Goal: Navigation & Orientation: Find specific page/section

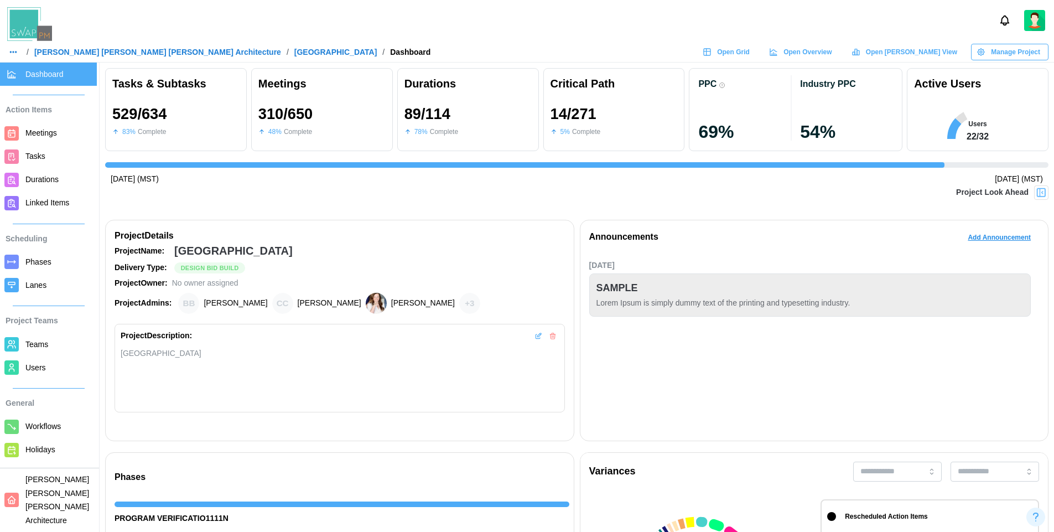
scroll to position [0, 10409]
click at [750, 56] on span "Open Grid" at bounding box center [733, 51] width 33 height 15
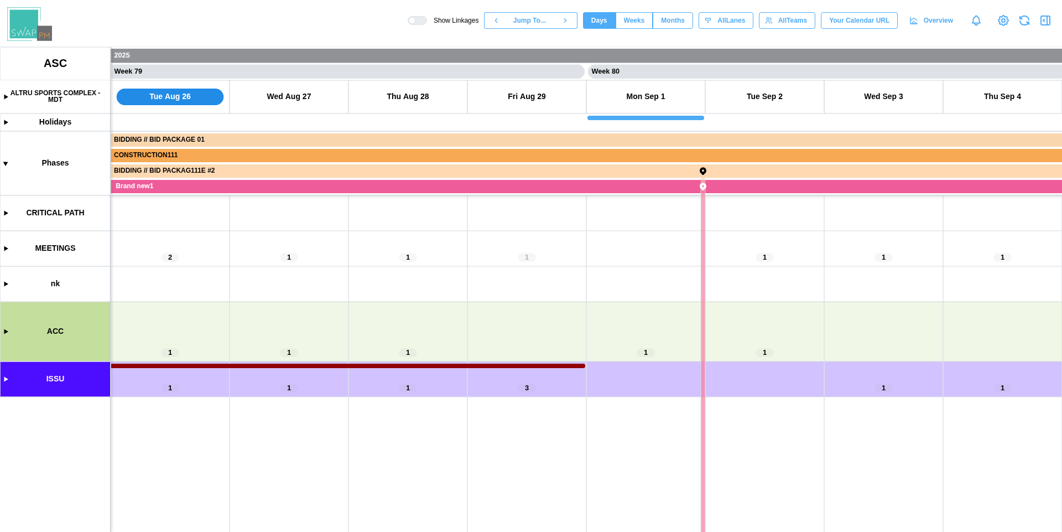
scroll to position [0, 46516]
click at [672, 20] on span "Months" at bounding box center [673, 20] width 24 height 15
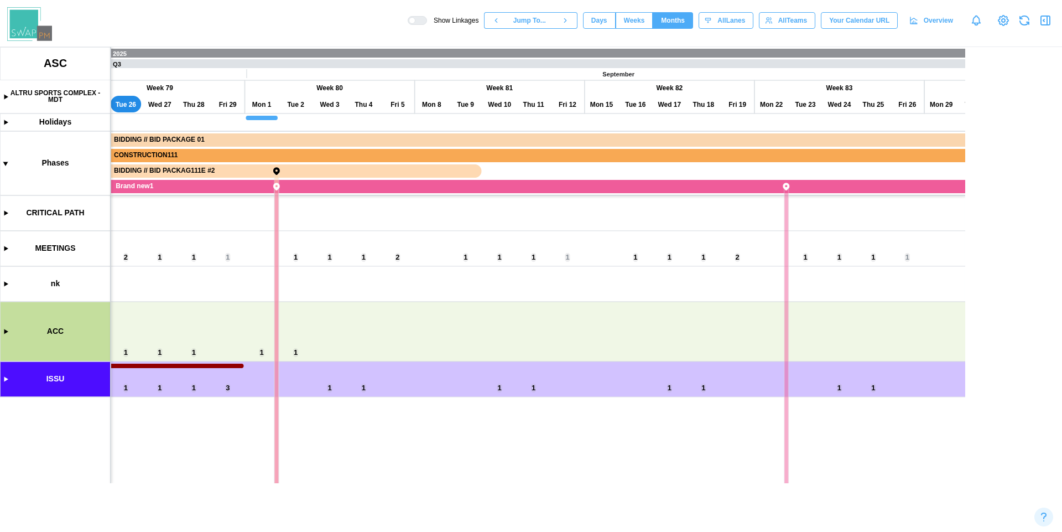
scroll to position [0, 13292]
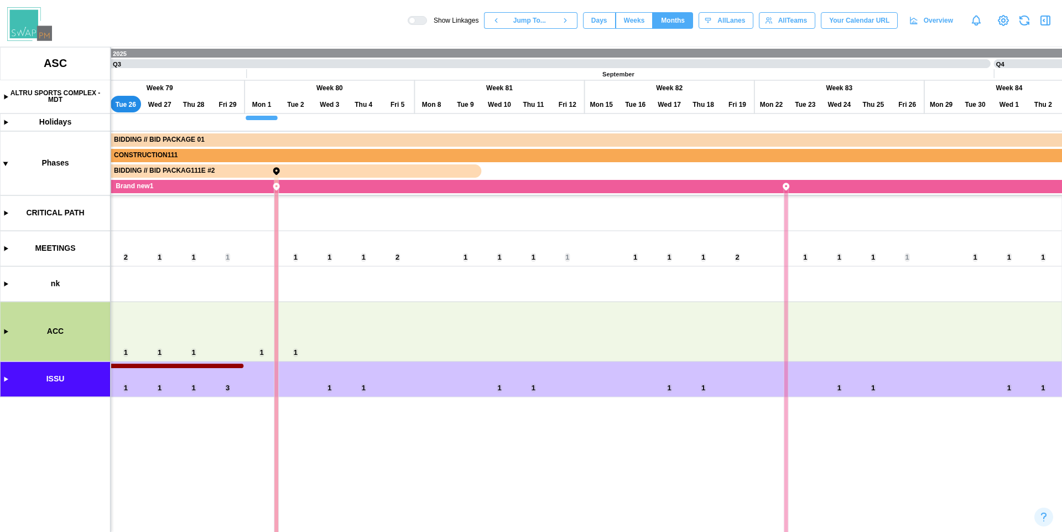
click at [273, 34] on div "Show Linkages Jump To... Days Weeks Months eightWeeks All Lanes All Teams Your …" at bounding box center [531, 20] width 1062 height 41
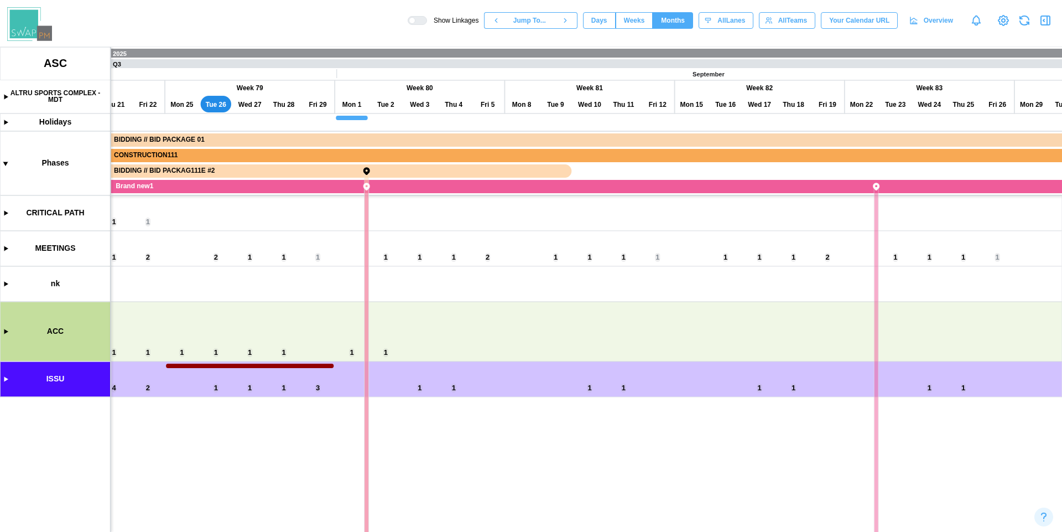
scroll to position [0, 13297]
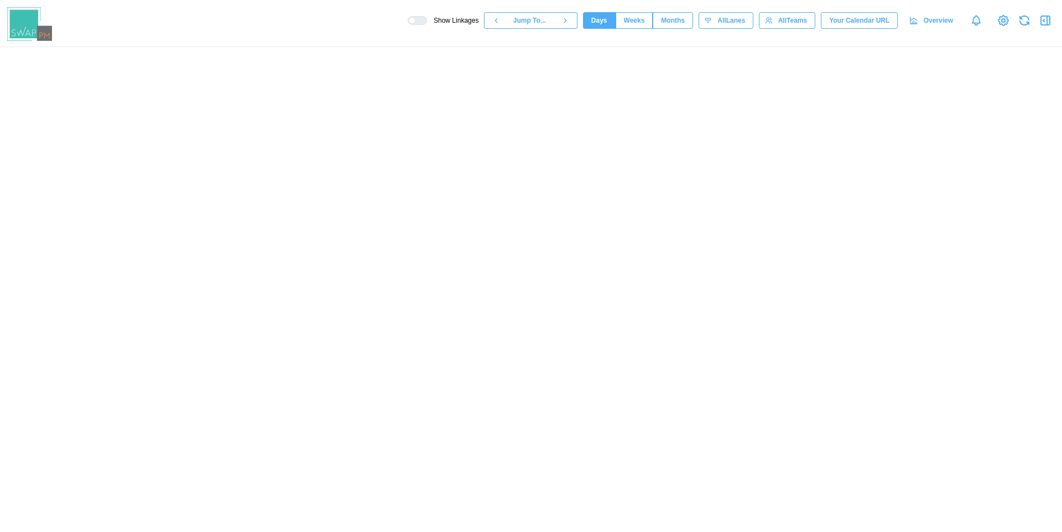
scroll to position [0, 46516]
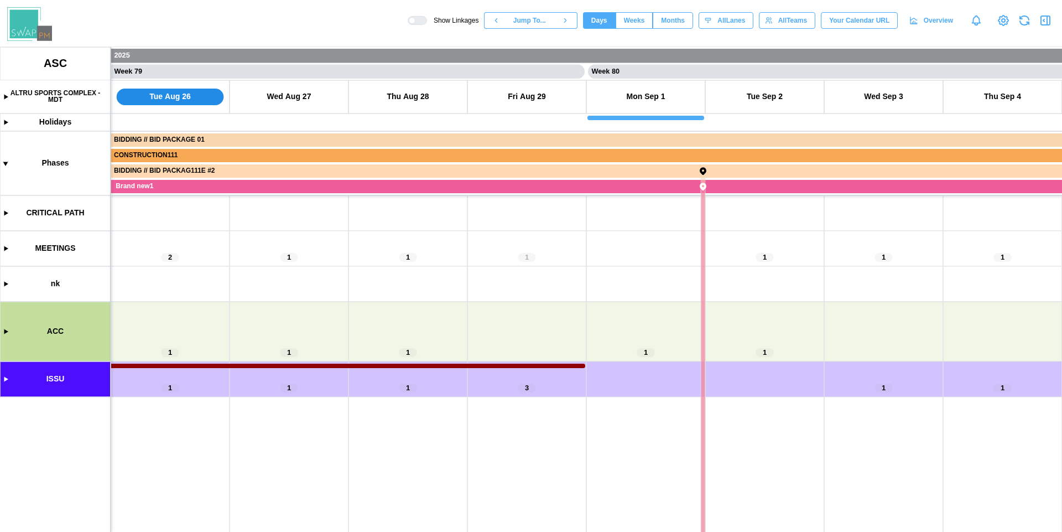
click at [667, 18] on span "Months" at bounding box center [673, 20] width 24 height 15
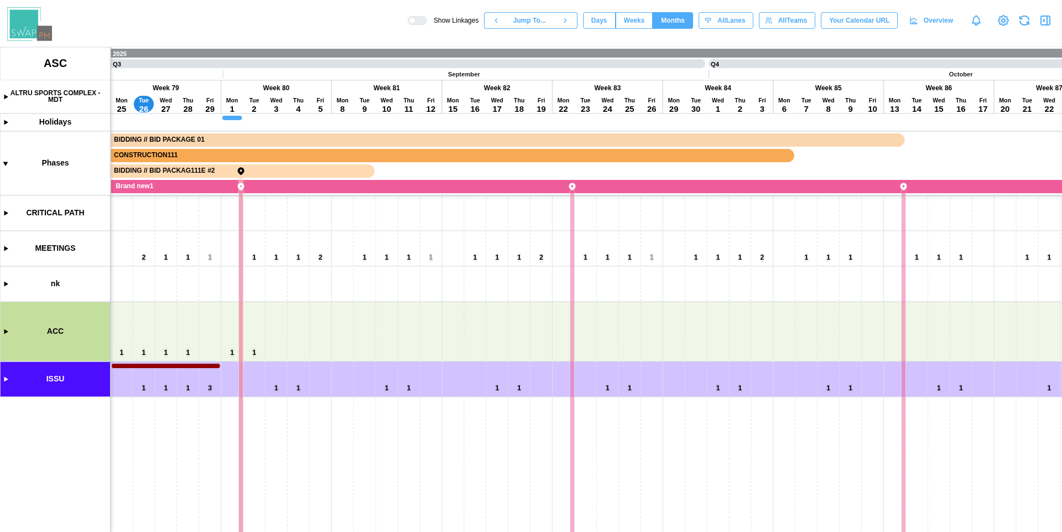
scroll to position [0, 8617]
click at [417, 23] on div at bounding box center [421, 21] width 11 height 8
click at [4, 97] on canvas at bounding box center [531, 289] width 1062 height 485
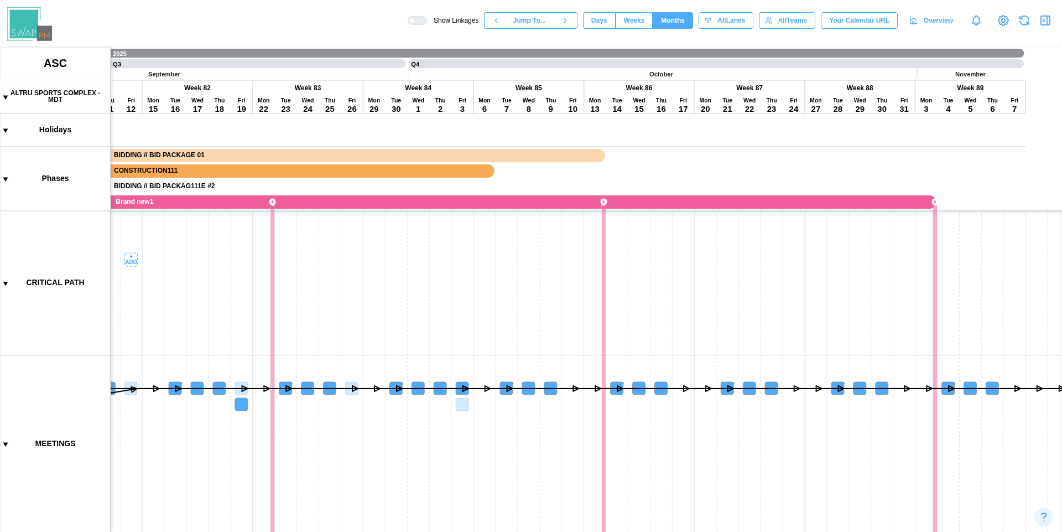
scroll to position [0, 8888]
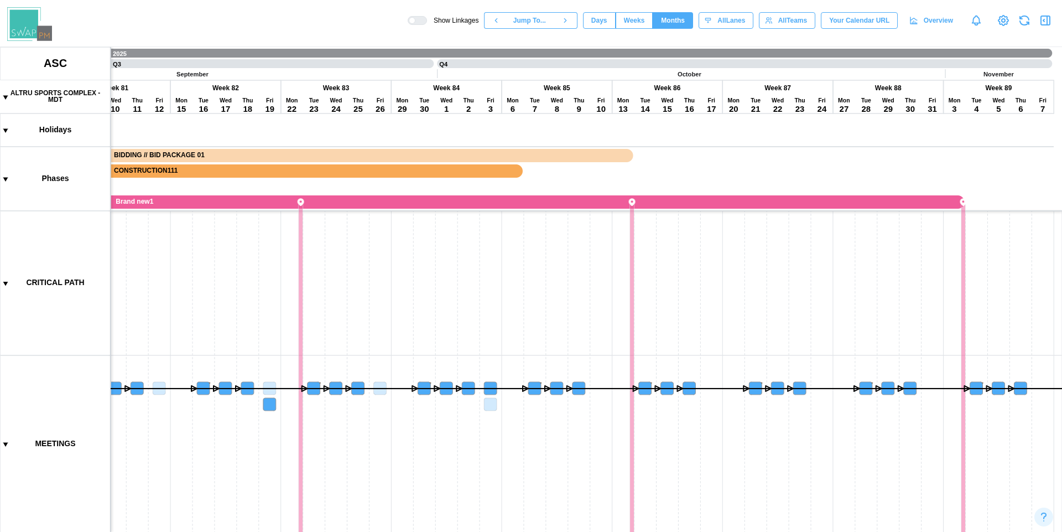
click at [416, 23] on div at bounding box center [412, 20] width 7 height 7
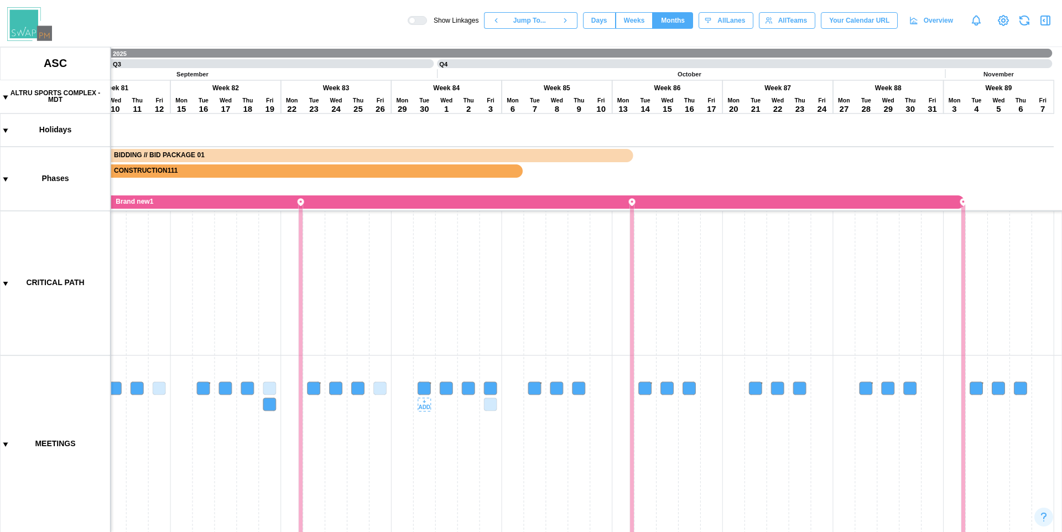
click at [423, 388] on canvas at bounding box center [531, 289] width 1062 height 485
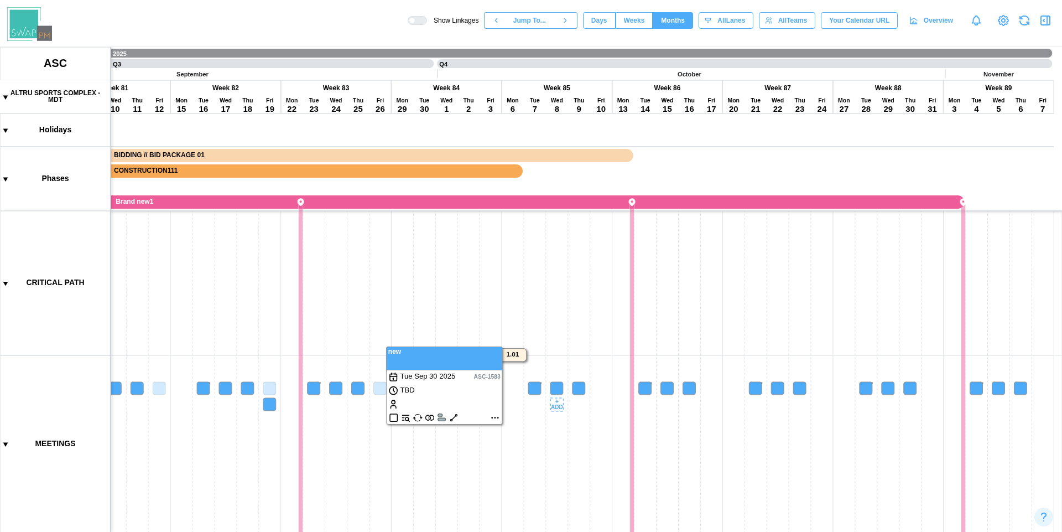
click at [568, 359] on canvas at bounding box center [531, 289] width 1062 height 485
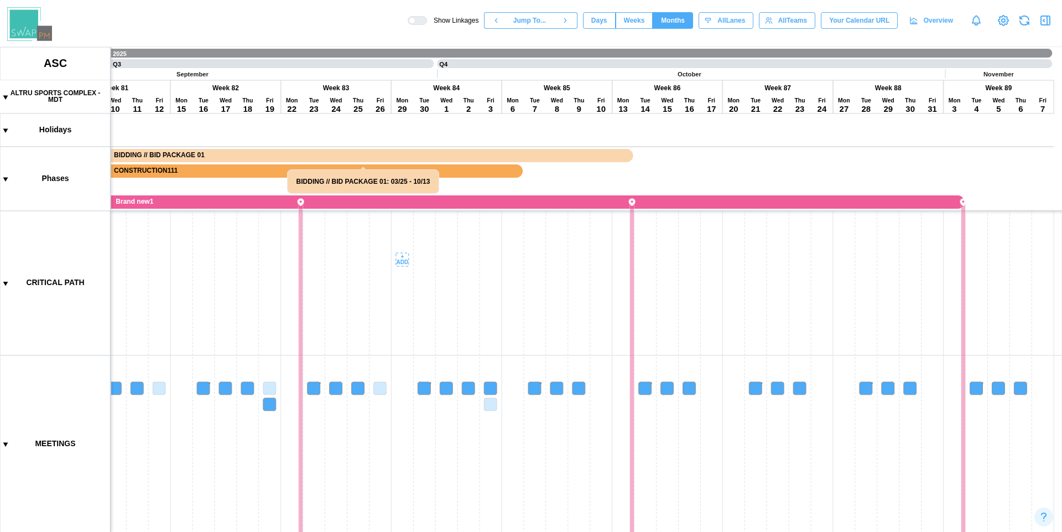
click at [401, 260] on canvas at bounding box center [531, 289] width 1062 height 485
click at [530, 326] on canvas at bounding box center [531, 289] width 1062 height 485
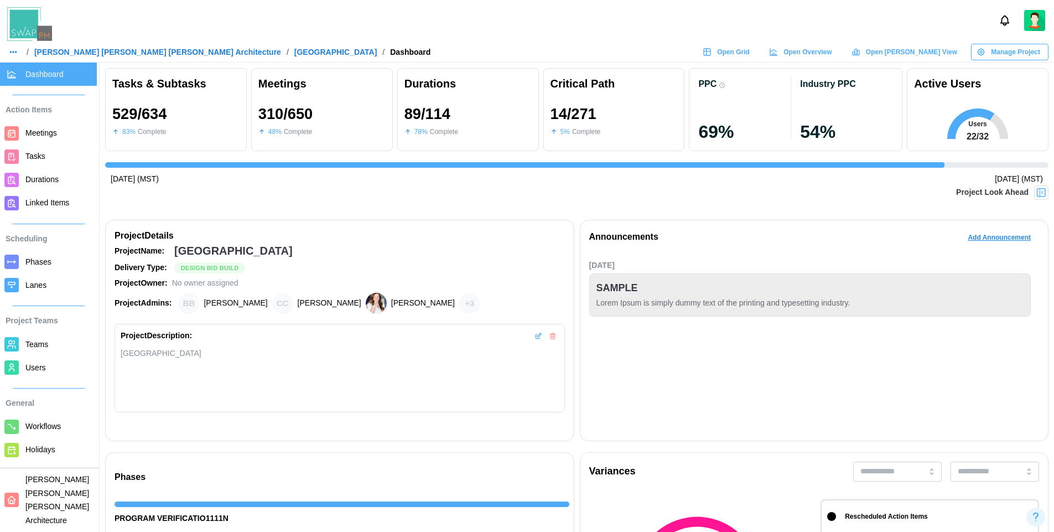
scroll to position [0, 10409]
